Goal: Information Seeking & Learning: Learn about a topic

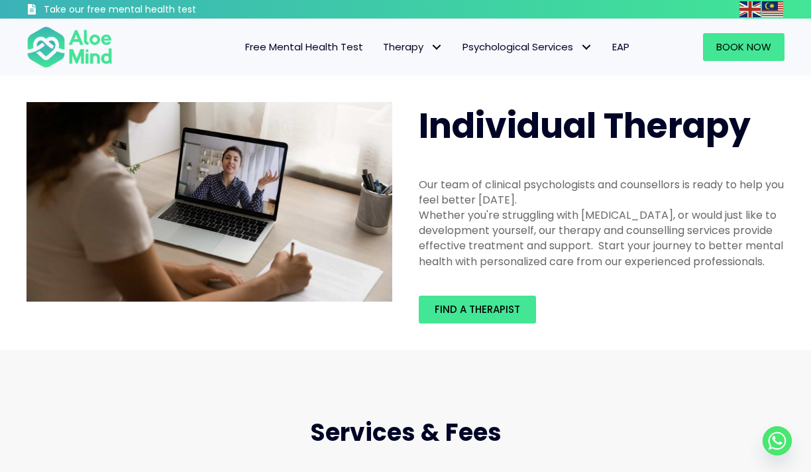
click at [316, 47] on span "Free Mental Health Test" at bounding box center [304, 47] width 118 height 14
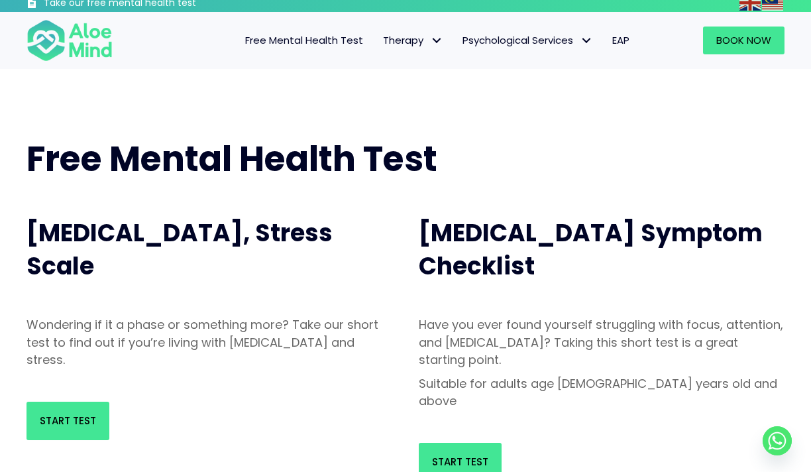
scroll to position [127, 0]
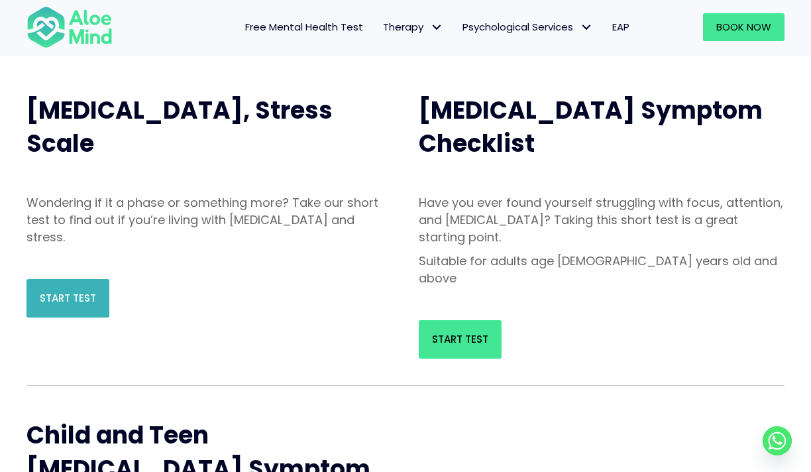
click at [80, 293] on span "Start Test" at bounding box center [68, 298] width 56 height 14
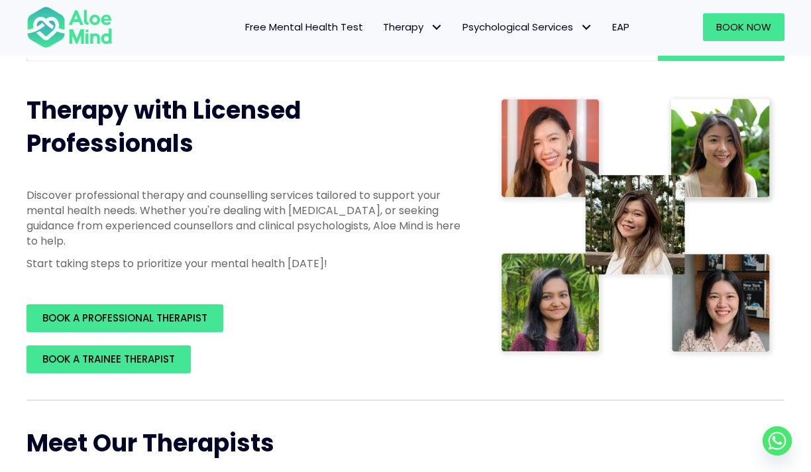
scroll to position [393, 0]
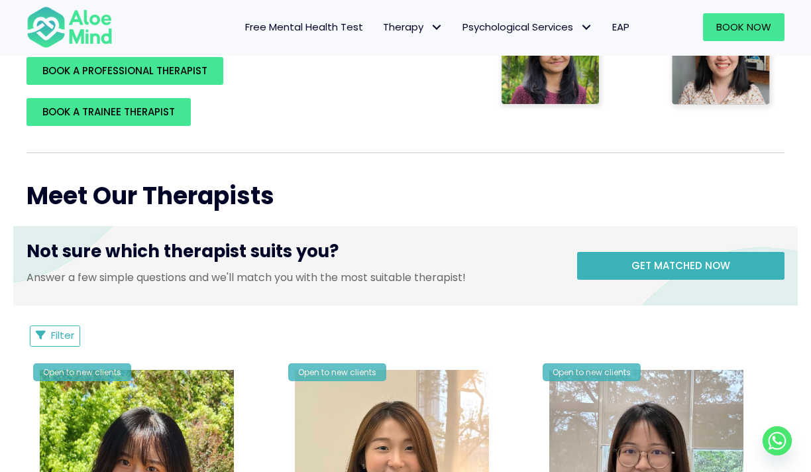
click at [600, 252] on link "Get matched now" at bounding box center [681, 266] width 208 height 28
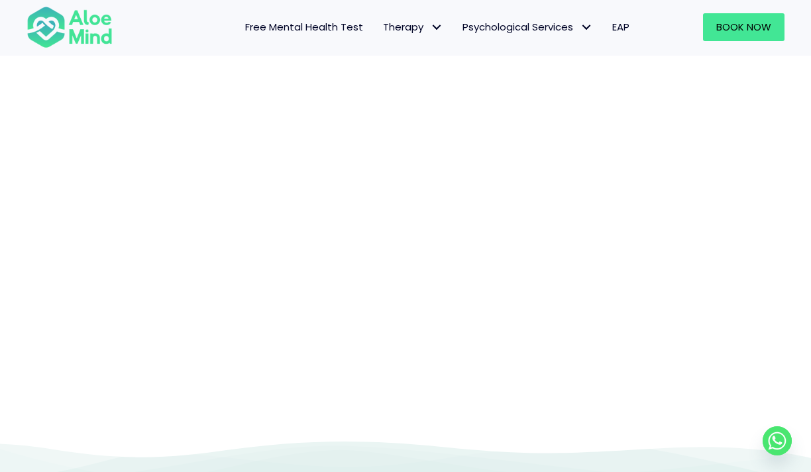
scroll to position [137, 0]
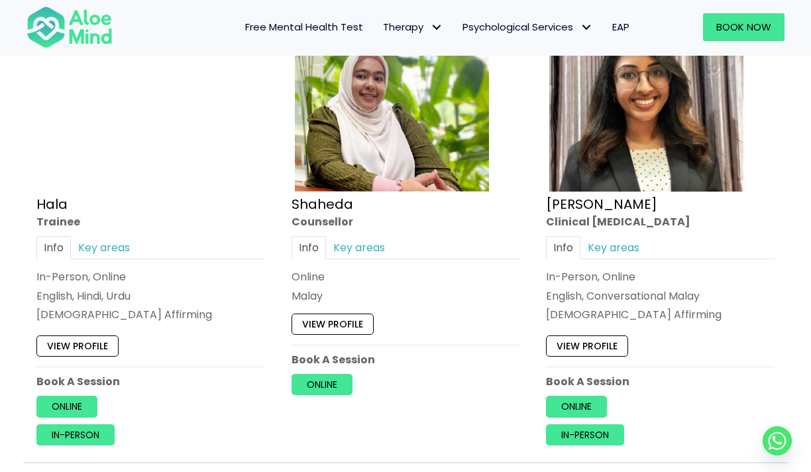
scroll to position [1295, 0]
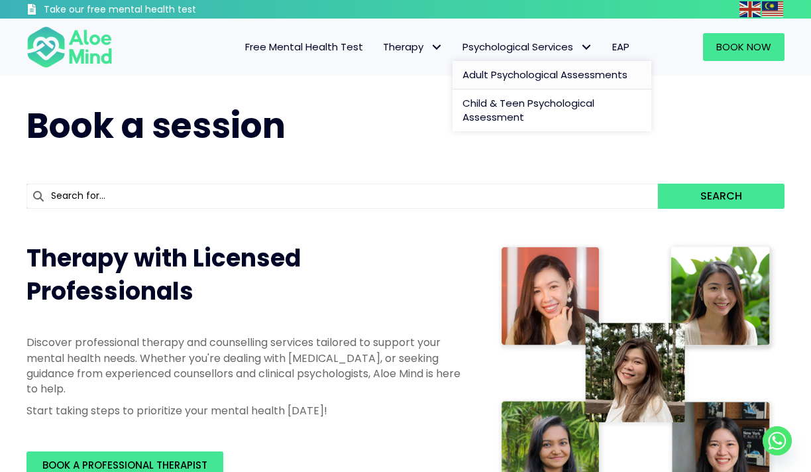
click at [528, 78] on span "Adult Psychological Assessments" at bounding box center [545, 75] width 165 height 14
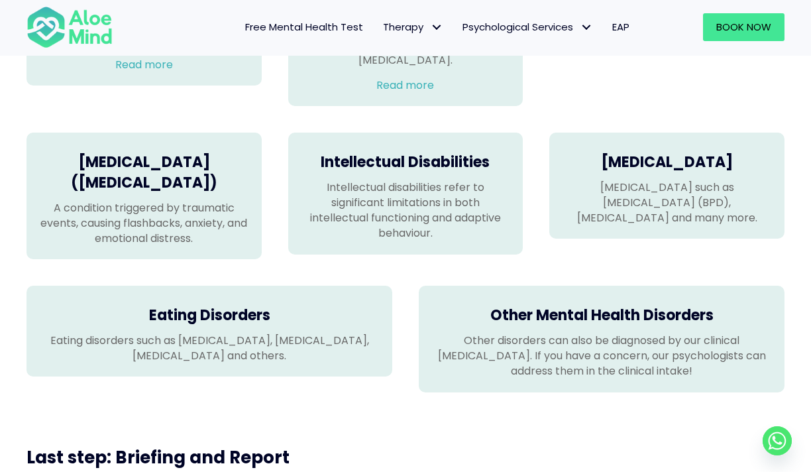
scroll to position [1117, 0]
